Goal: Contribute content: Add original content to the website for others to see

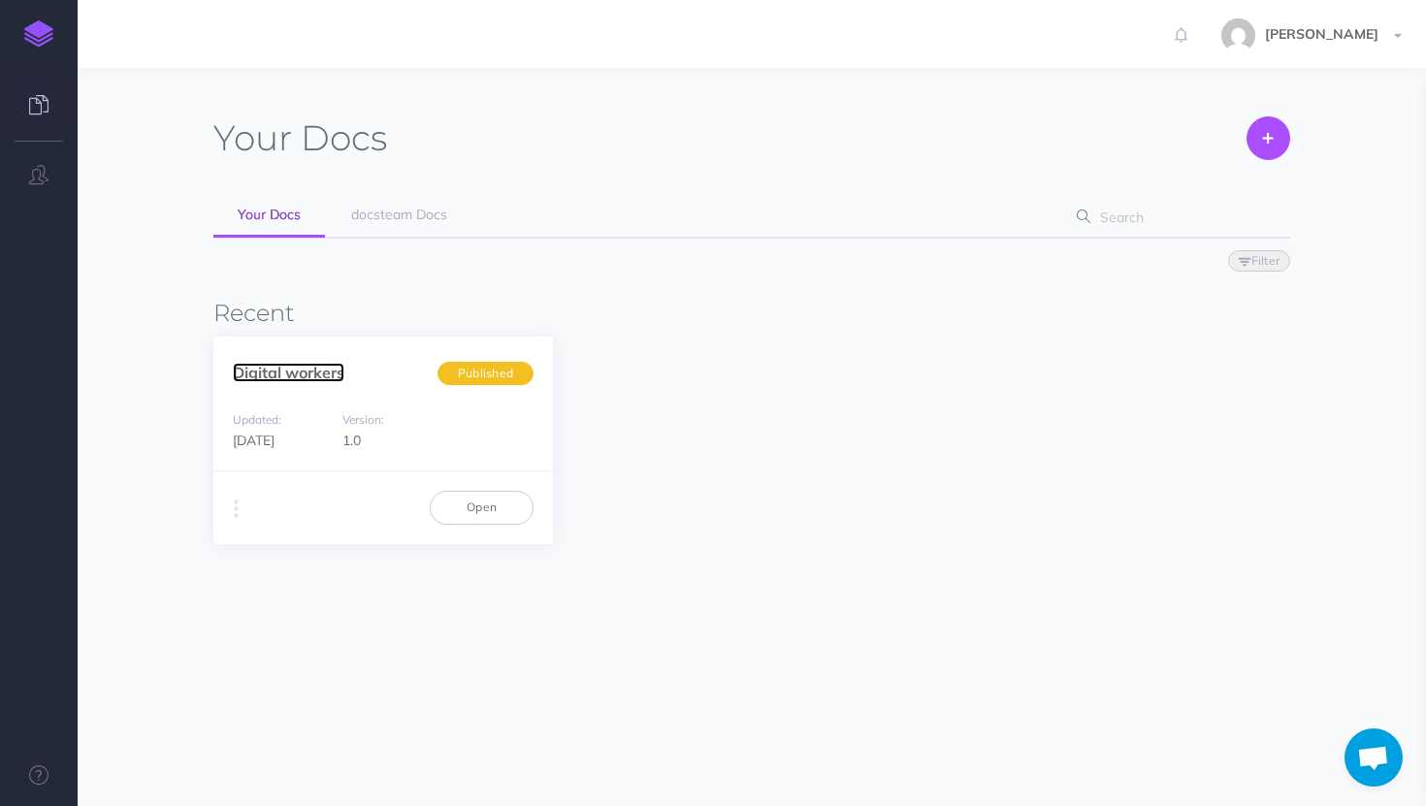
click at [324, 379] on link "Digital workers" at bounding box center [289, 372] width 112 height 19
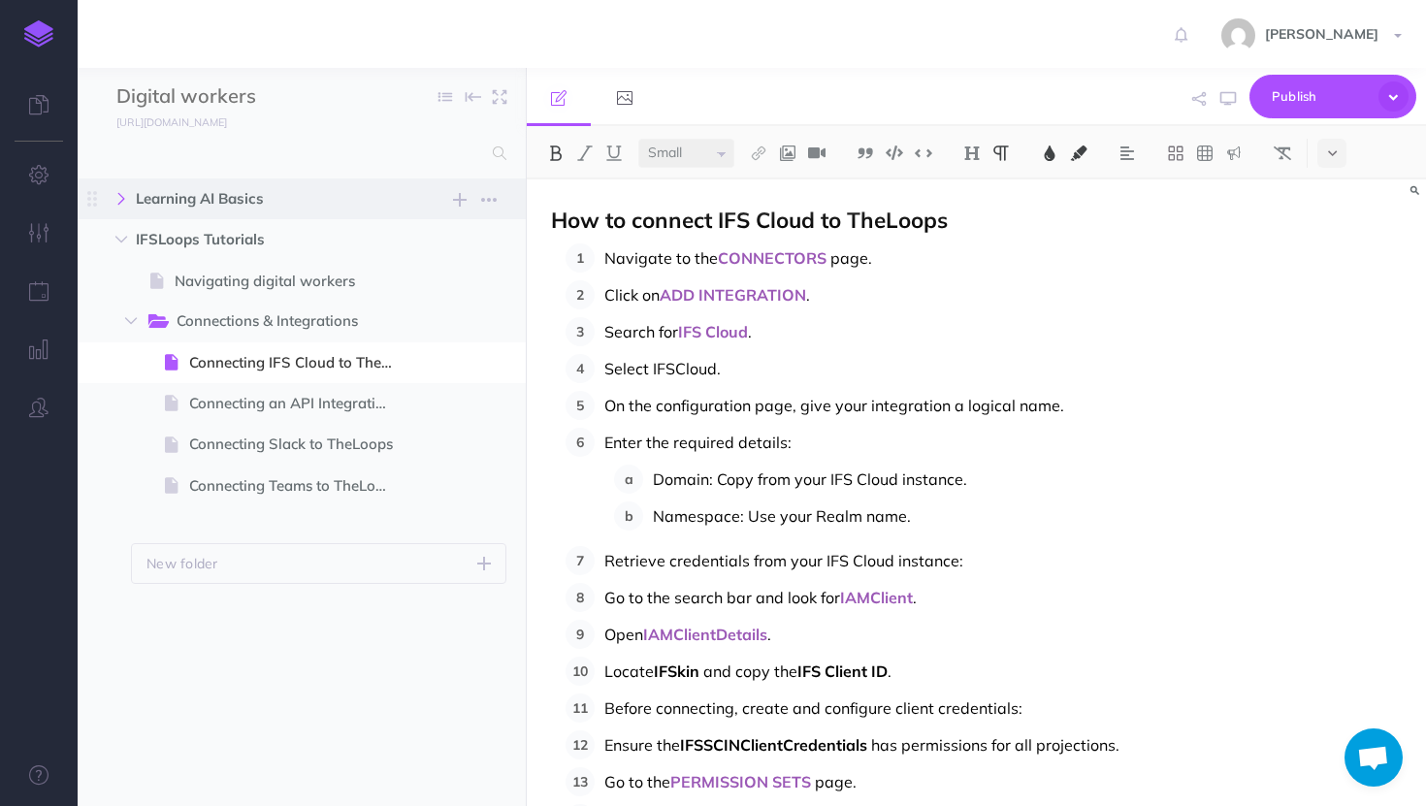
click at [118, 198] on icon "button" at bounding box center [121, 199] width 12 height 12
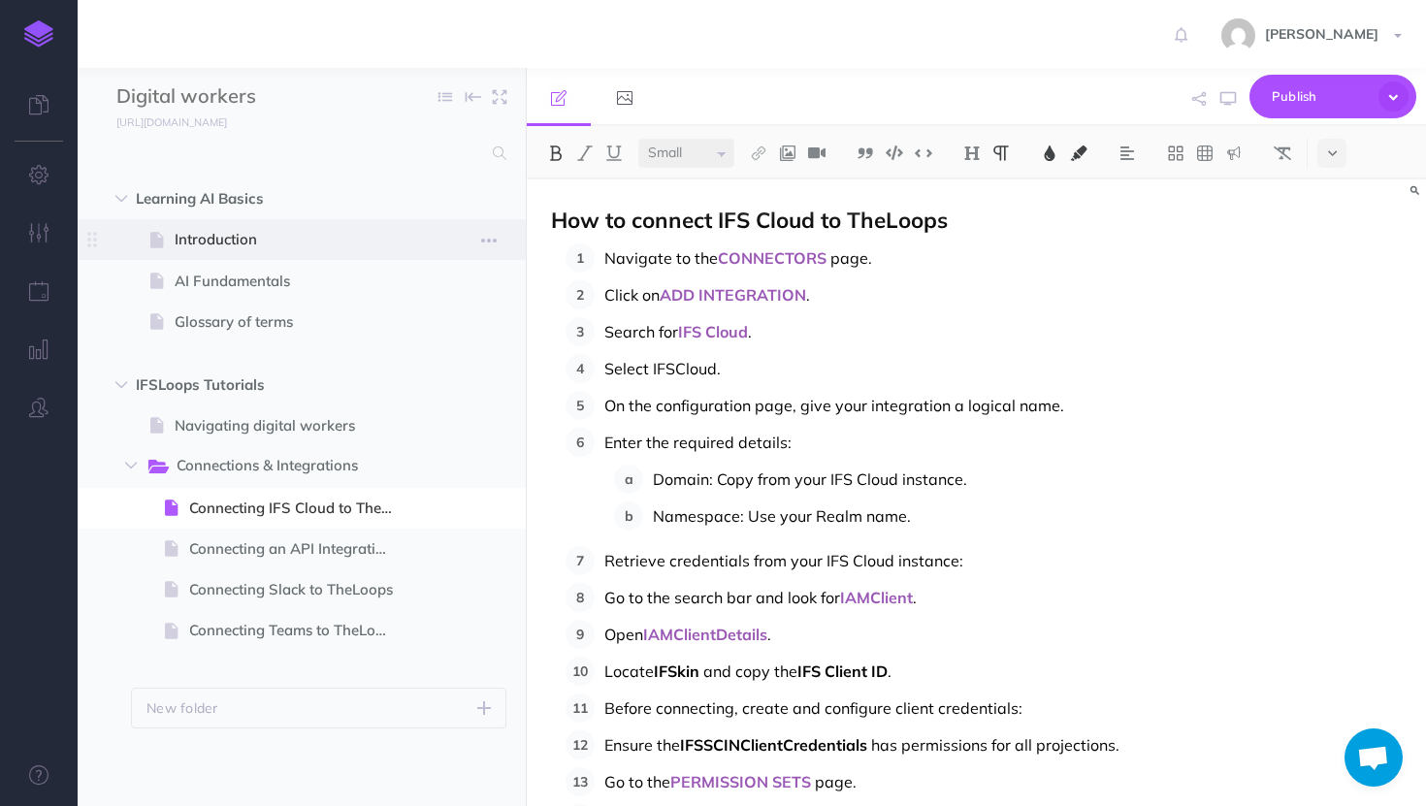
click at [184, 232] on span "Introduction" at bounding box center [292, 239] width 235 height 23
select select "null"
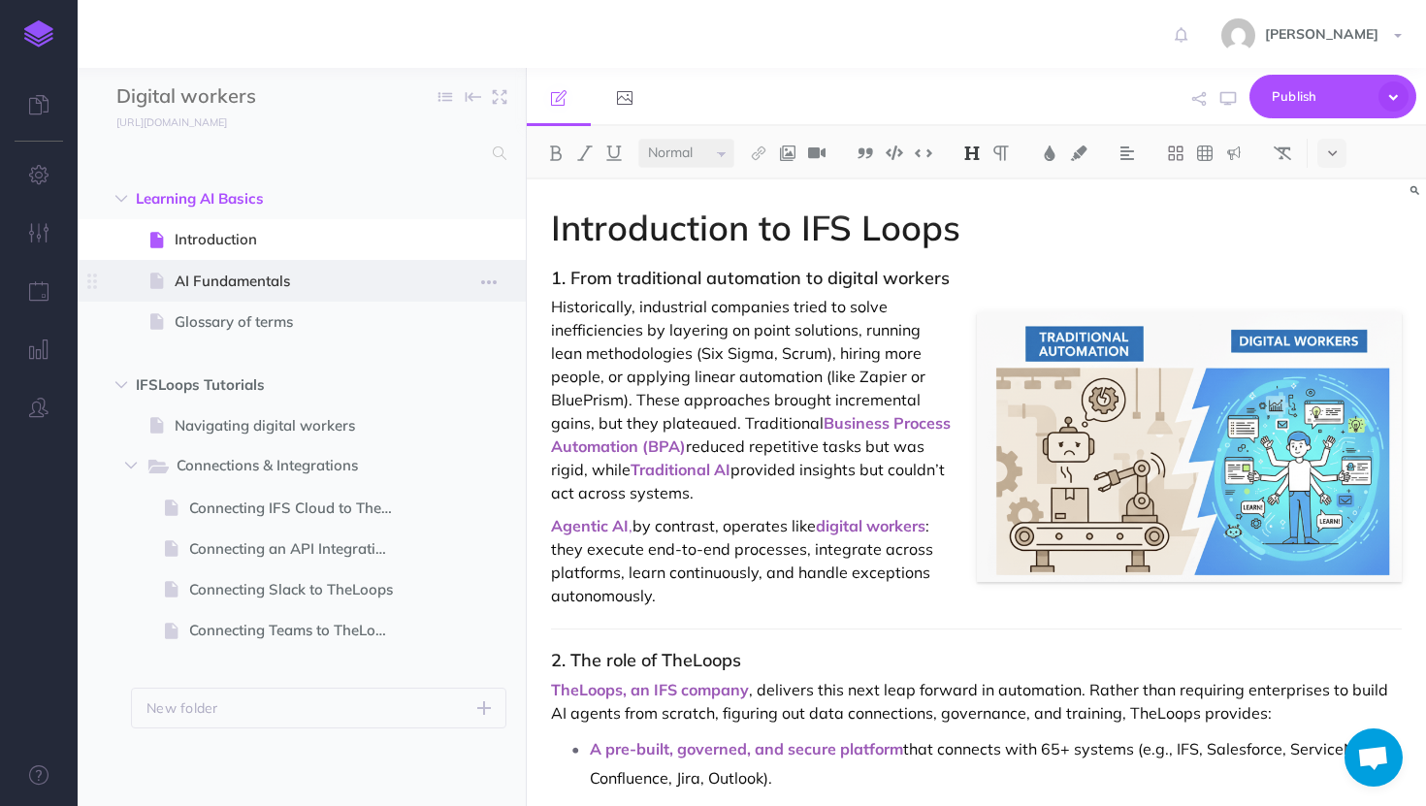
click at [250, 275] on span "AI Fundamentals" at bounding box center [292, 281] width 235 height 23
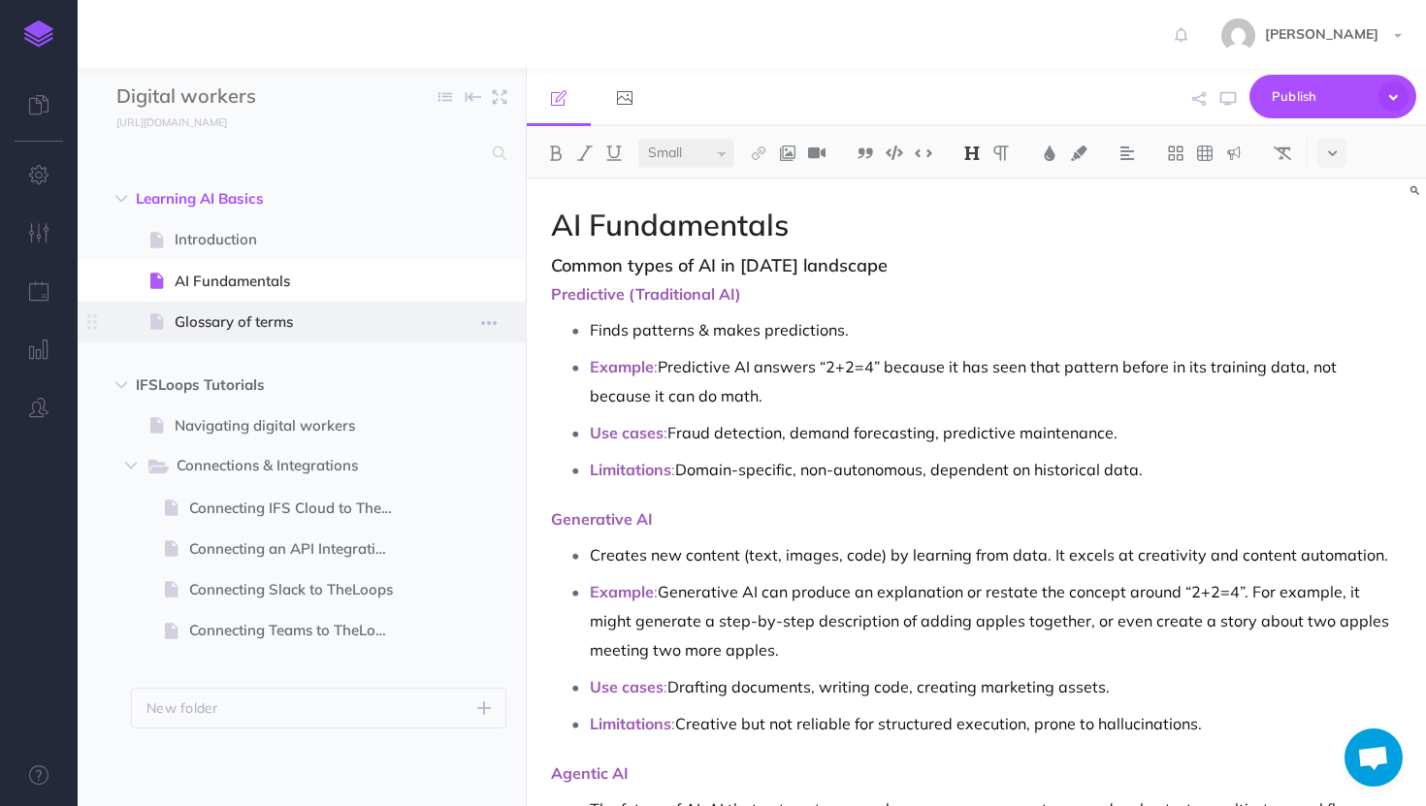
click at [252, 310] on span "Glossary of terms" at bounding box center [292, 321] width 235 height 23
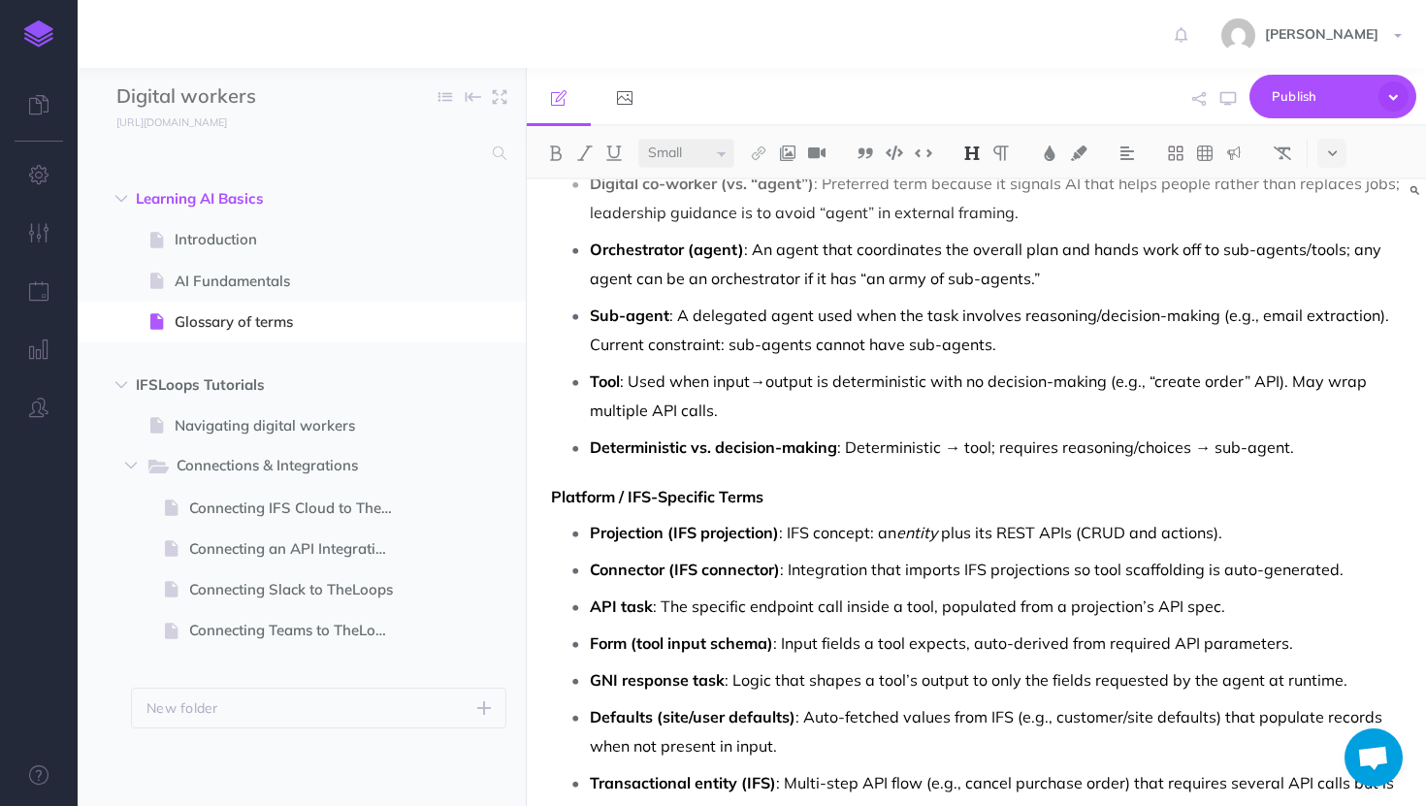
scroll to position [444, 0]
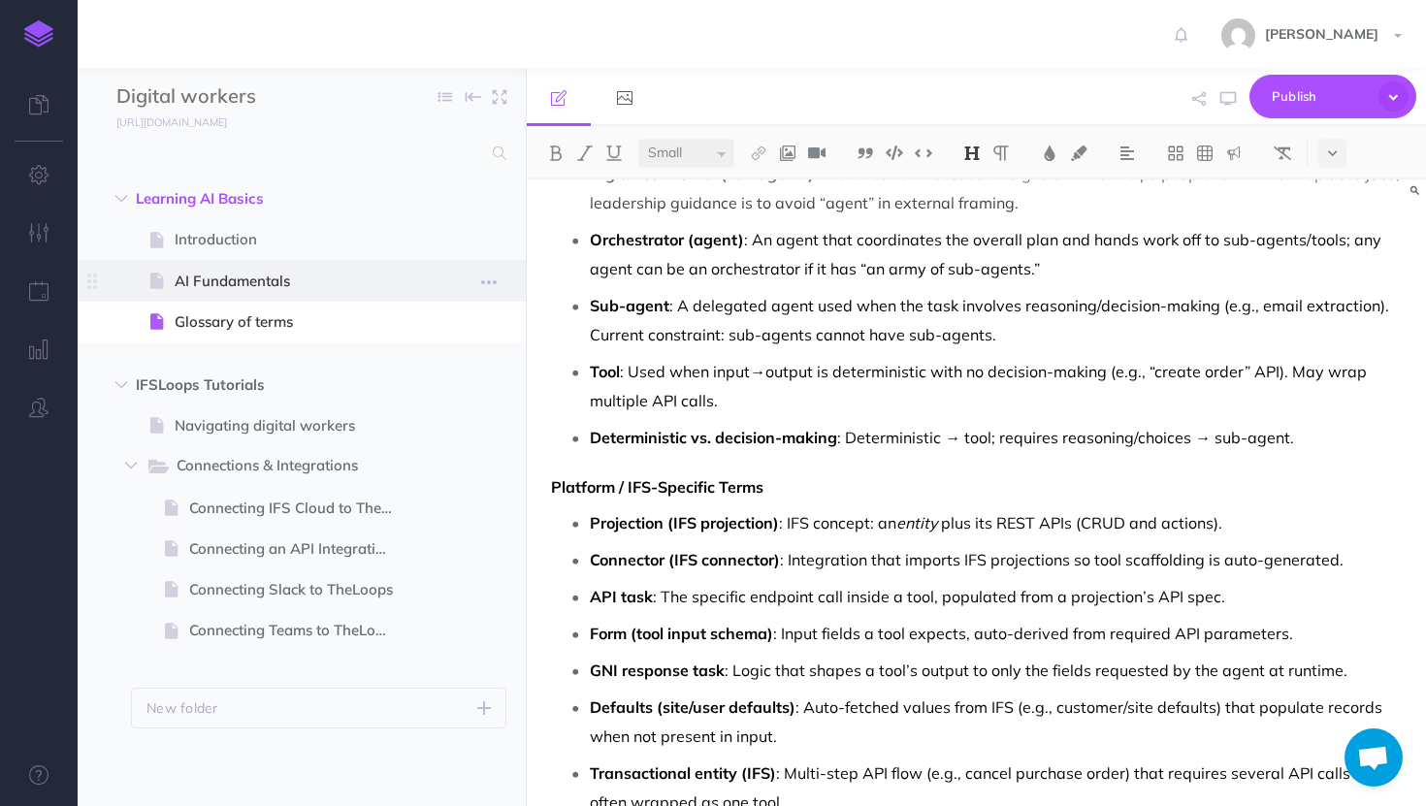
click at [282, 272] on span "AI Fundamentals" at bounding box center [292, 281] width 235 height 23
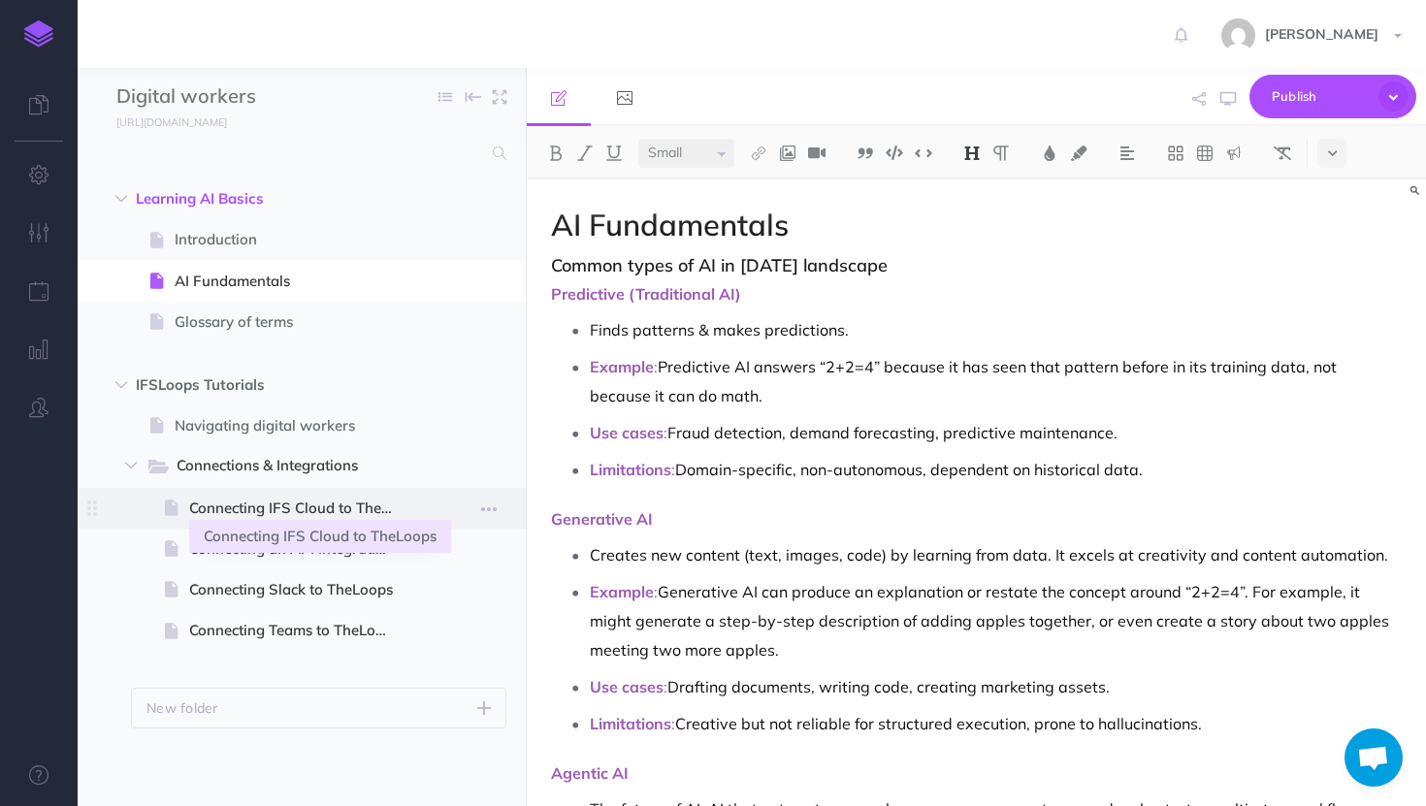
click at [308, 497] on span "Connecting IFS Cloud to TheLoops" at bounding box center [299, 508] width 220 height 23
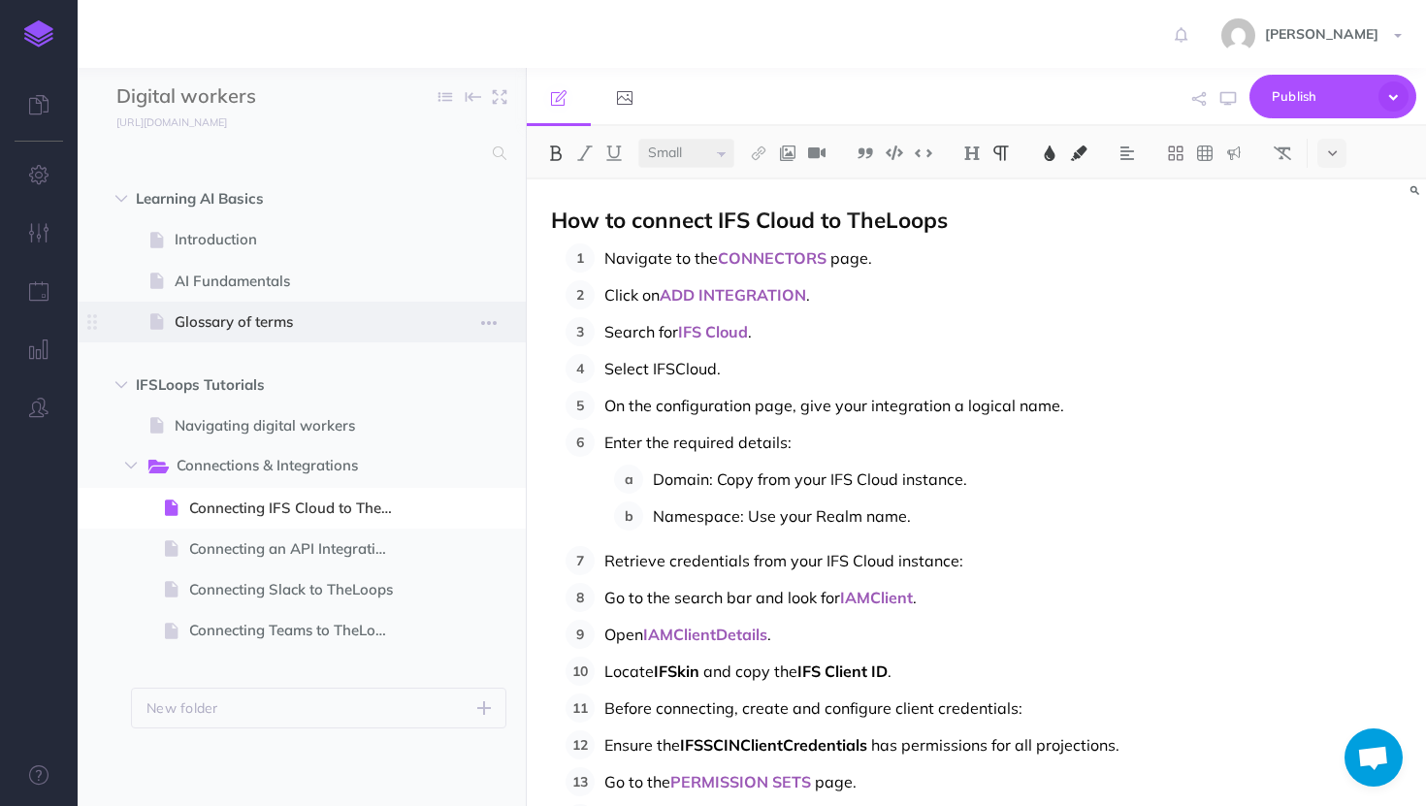
click at [237, 307] on span at bounding box center [302, 322] width 448 height 41
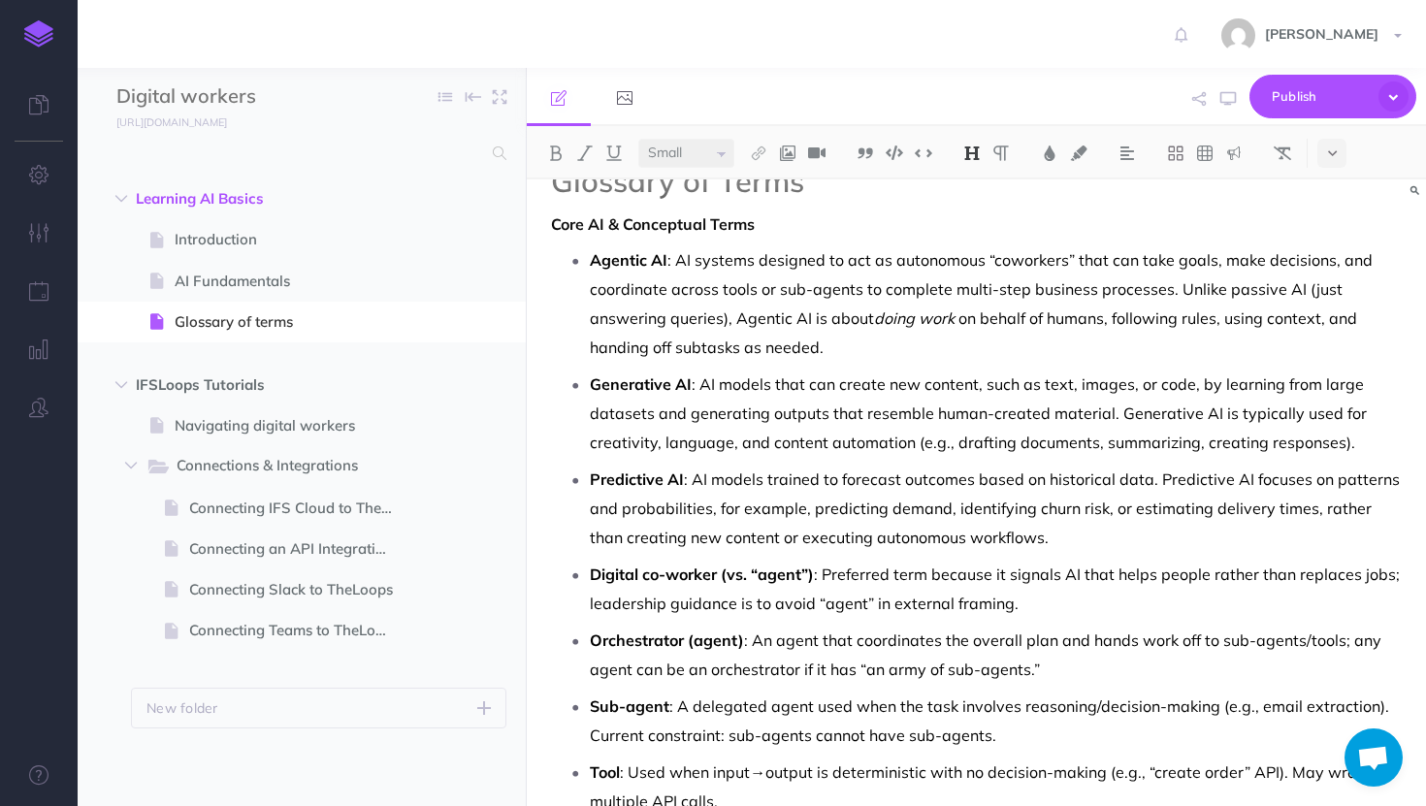
scroll to position [96, 0]
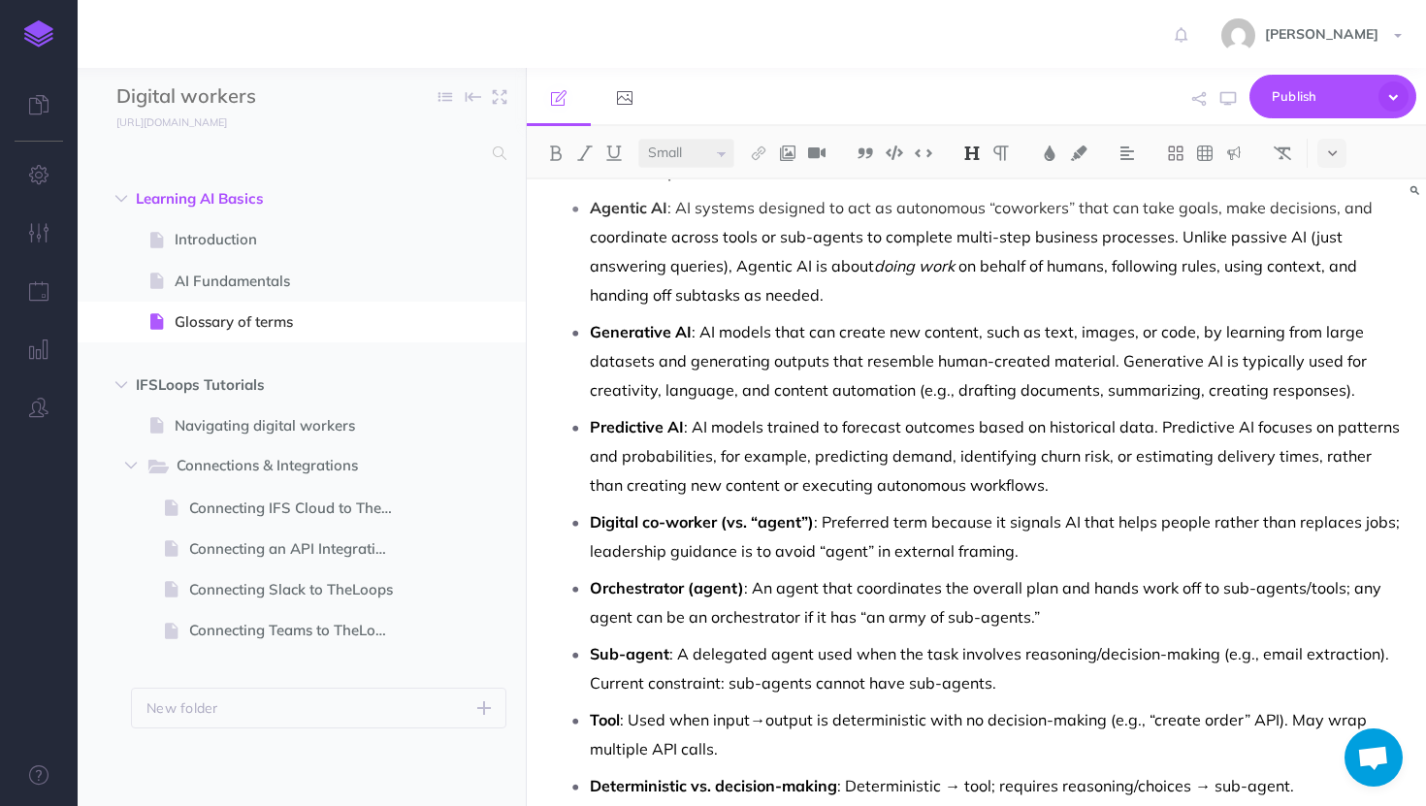
select select "null"
click at [667, 517] on span "Digital co-worker (vs. “agent”)" at bounding box center [702, 521] width 224 height 19
click at [1338, 98] on span "Publish" at bounding box center [1320, 97] width 97 height 30
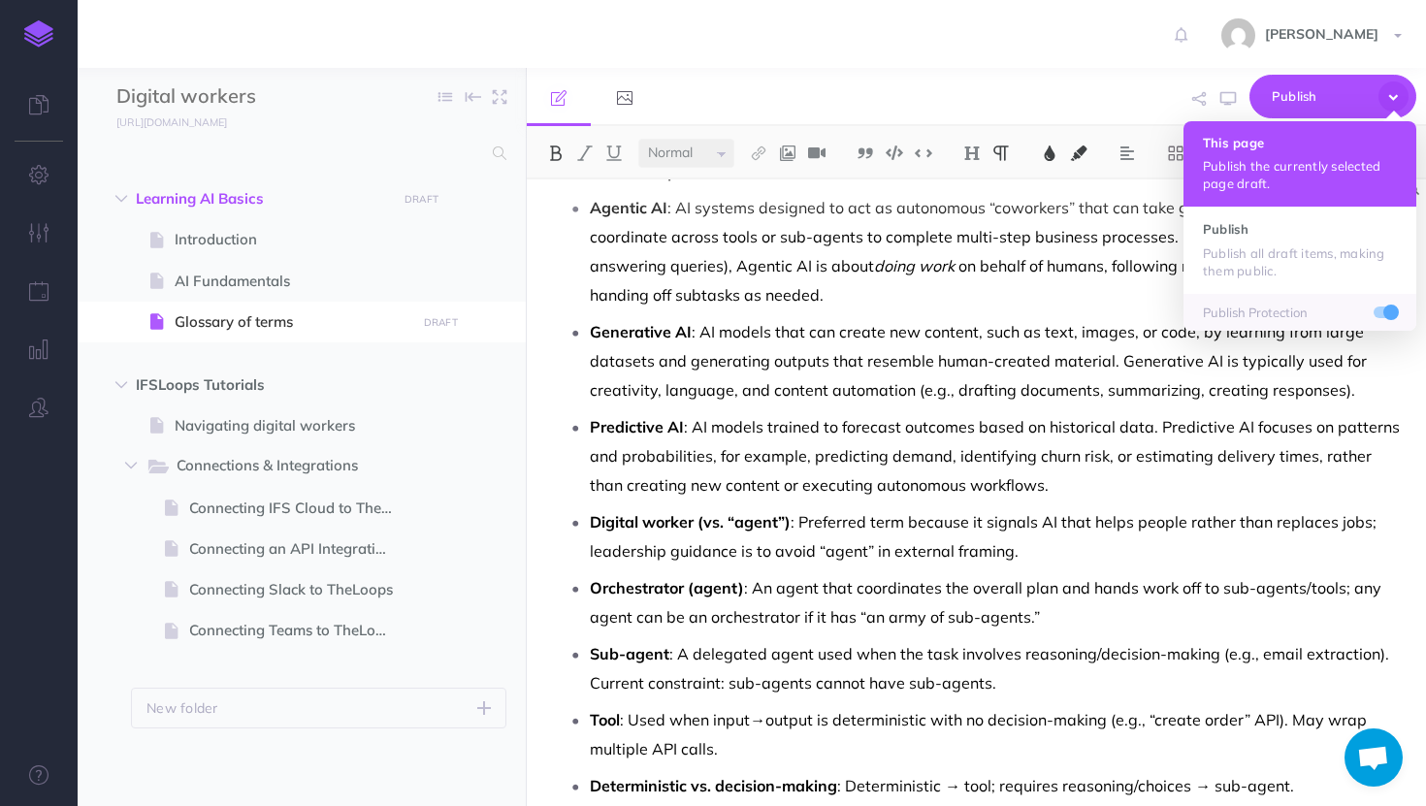
click at [1307, 177] on p "Publish the currently selected page draft." at bounding box center [1300, 174] width 194 height 35
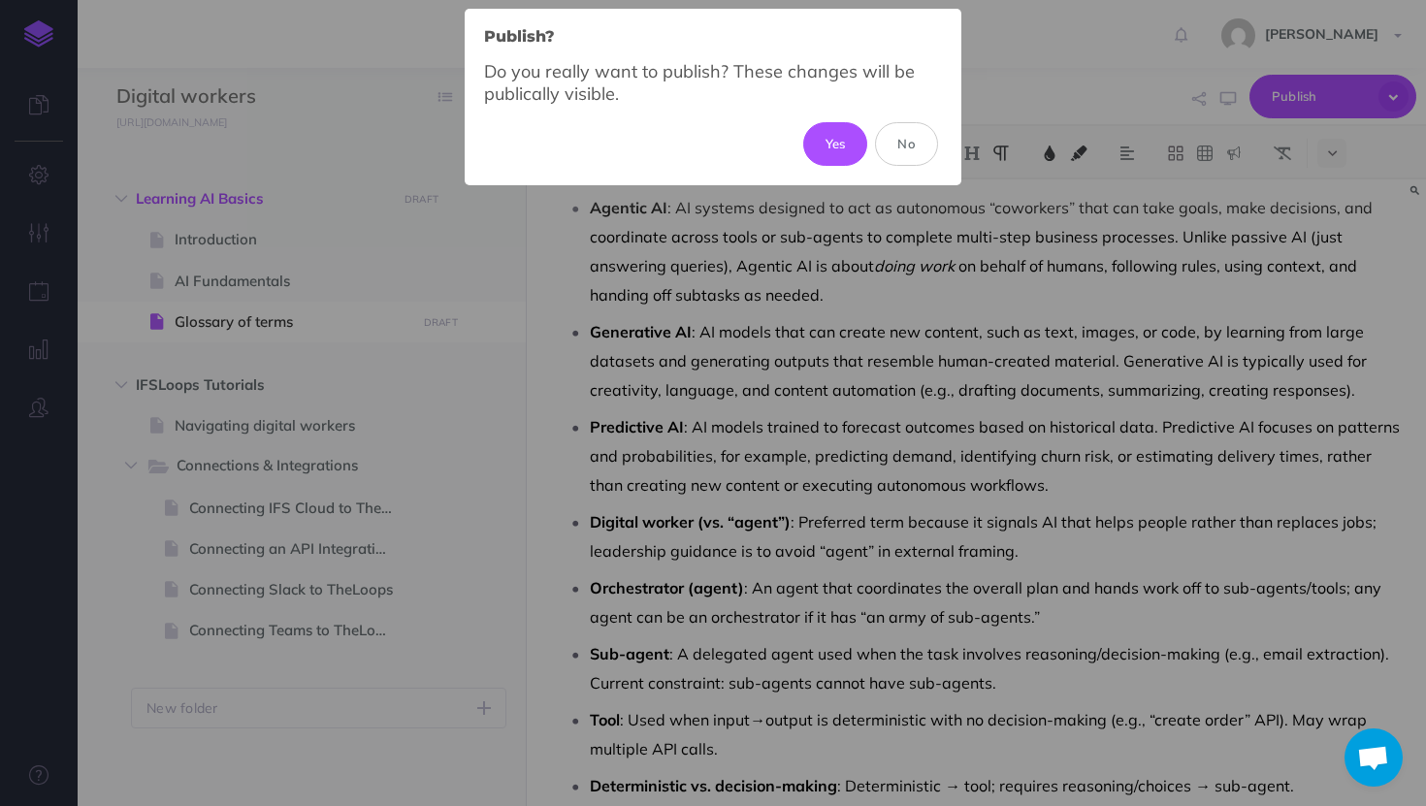
click at [815, 120] on div "Do you really want to publish? These changes will be publically visible." at bounding box center [713, 91] width 458 height 62
click at [835, 142] on button "Yes" at bounding box center [835, 143] width 65 height 43
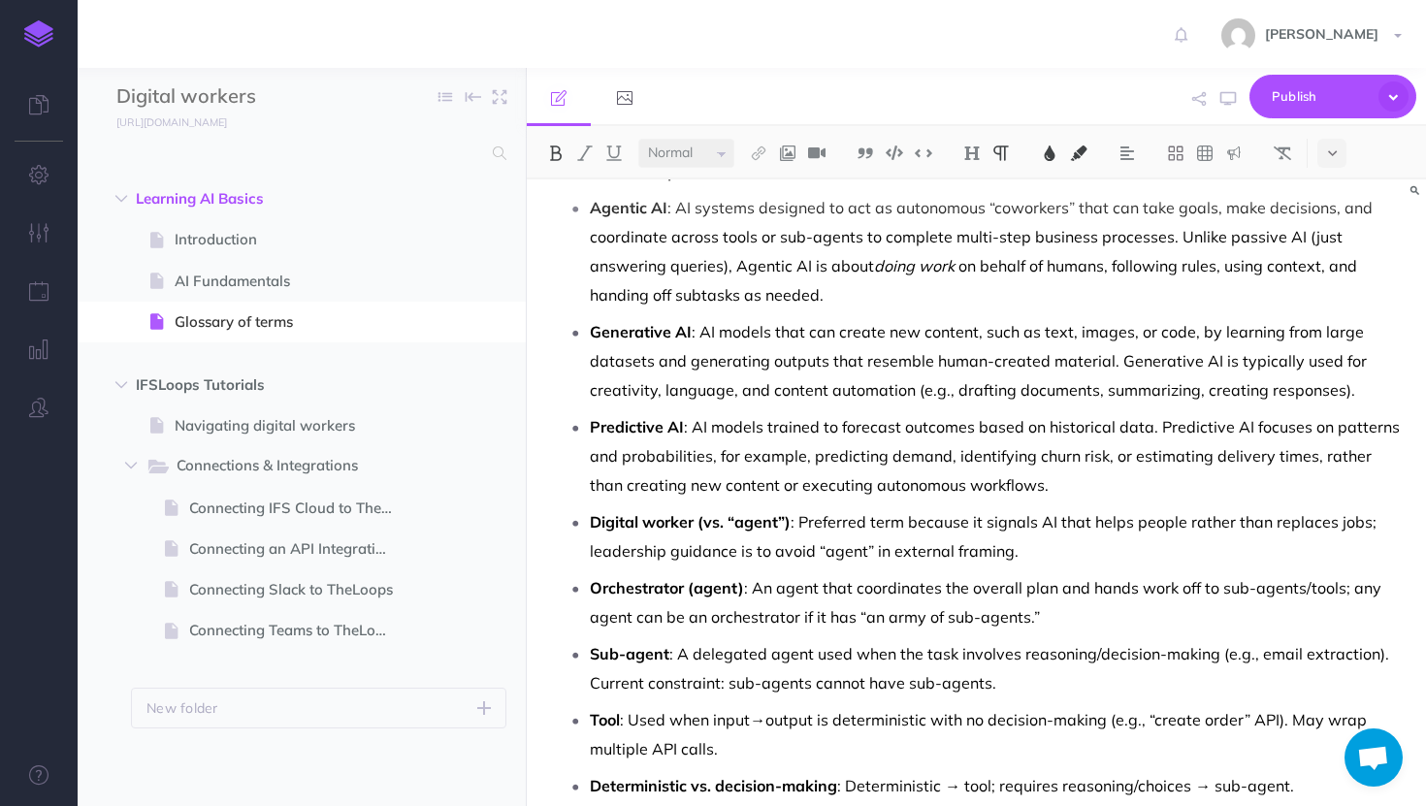
scroll to position [0, 0]
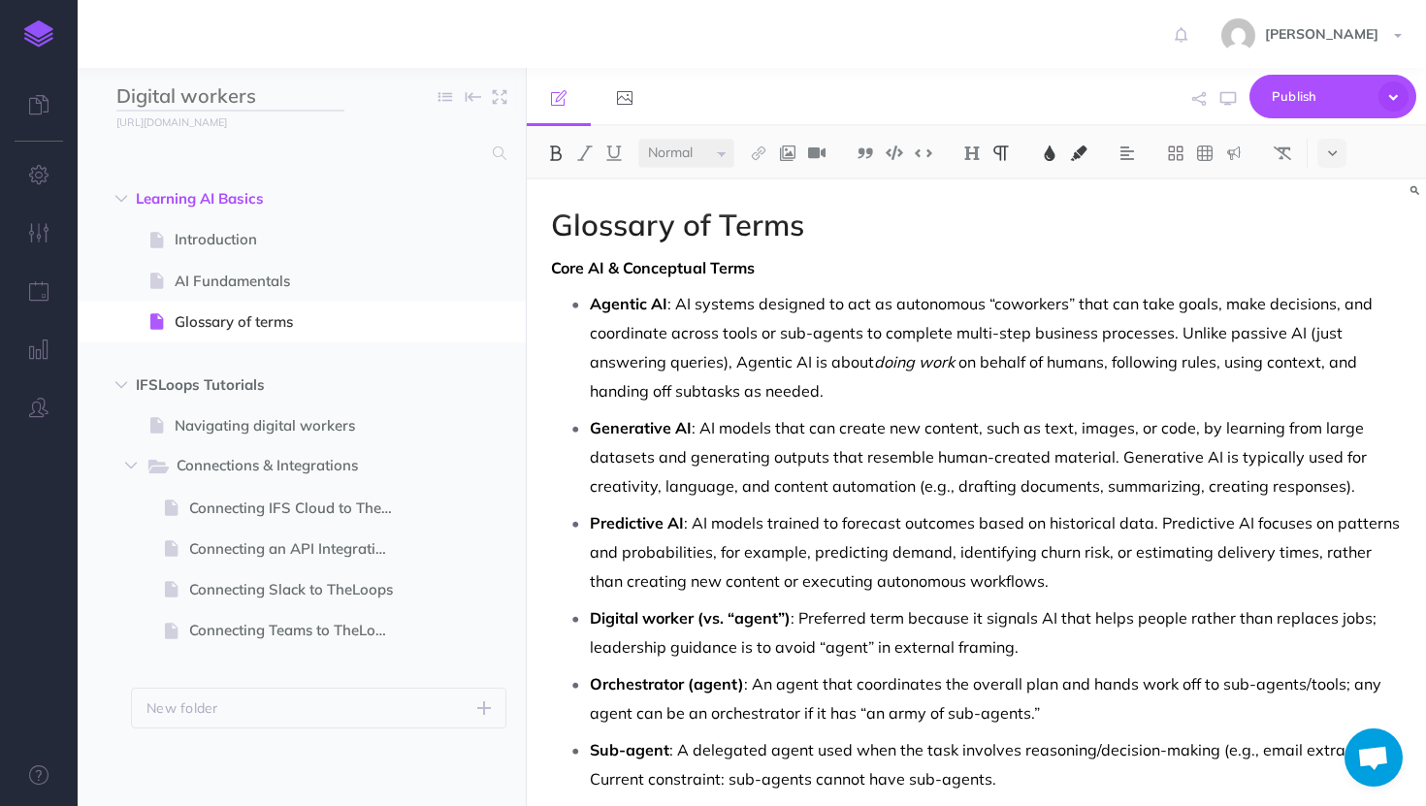
click at [175, 101] on input "Digital workers" at bounding box center [230, 96] width 228 height 29
